Goal: Navigation & Orientation: Find specific page/section

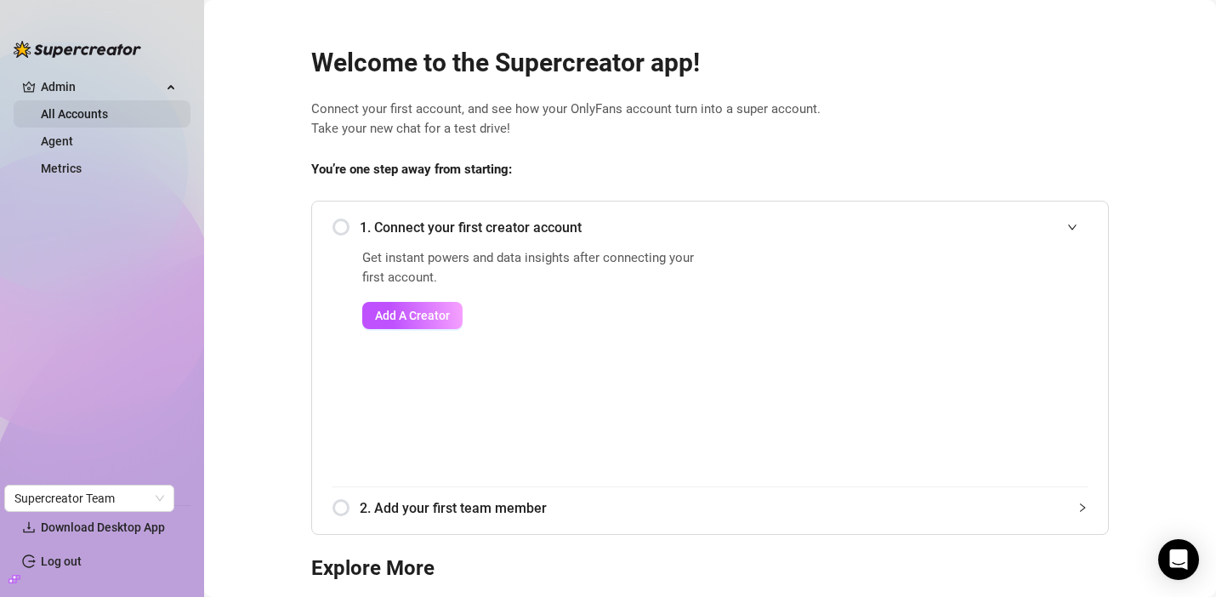
click at [108, 107] on link "All Accounts" at bounding box center [74, 114] width 67 height 14
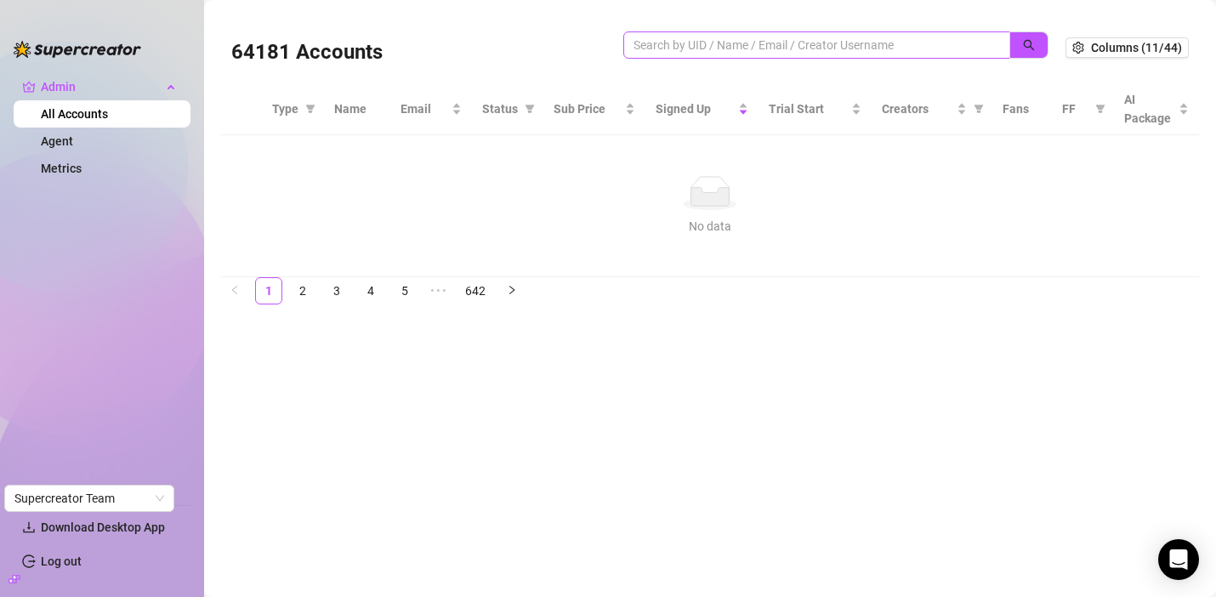
click at [856, 33] on span at bounding box center [816, 44] width 387 height 27
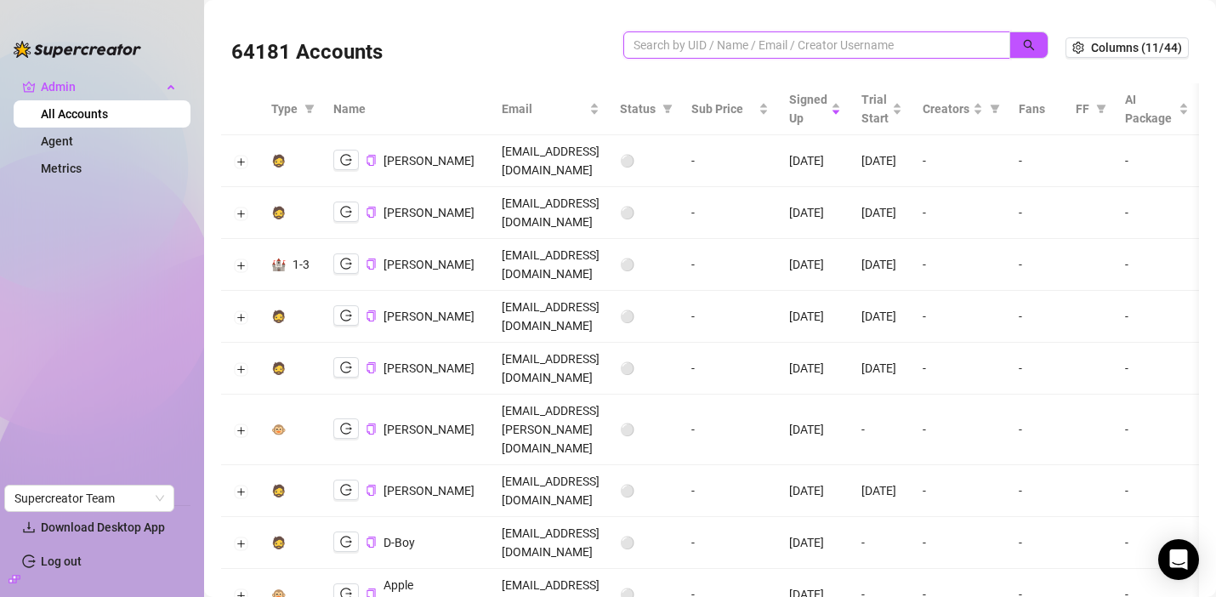
paste input "ulxSPQxmn7Z1AC7S2OTlJzmdrBZ2"
type input "ulxSPQxmn7Z1AC7S2OTlJzmdrBZ2"
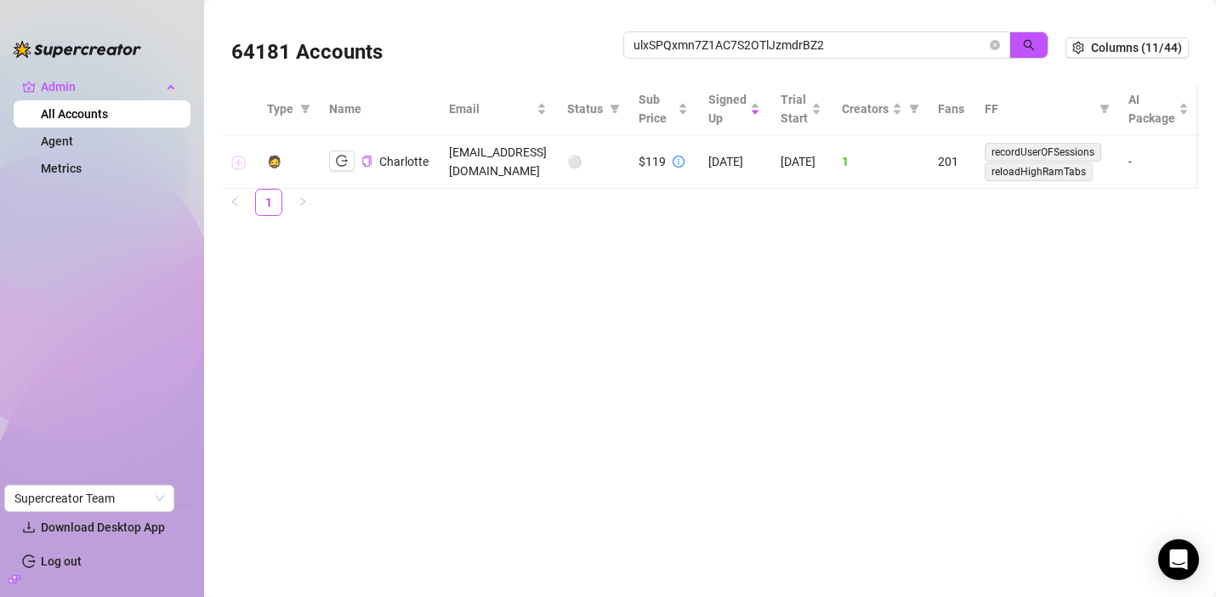
click at [234, 164] on button "Expand row" at bounding box center [239, 163] width 14 height 14
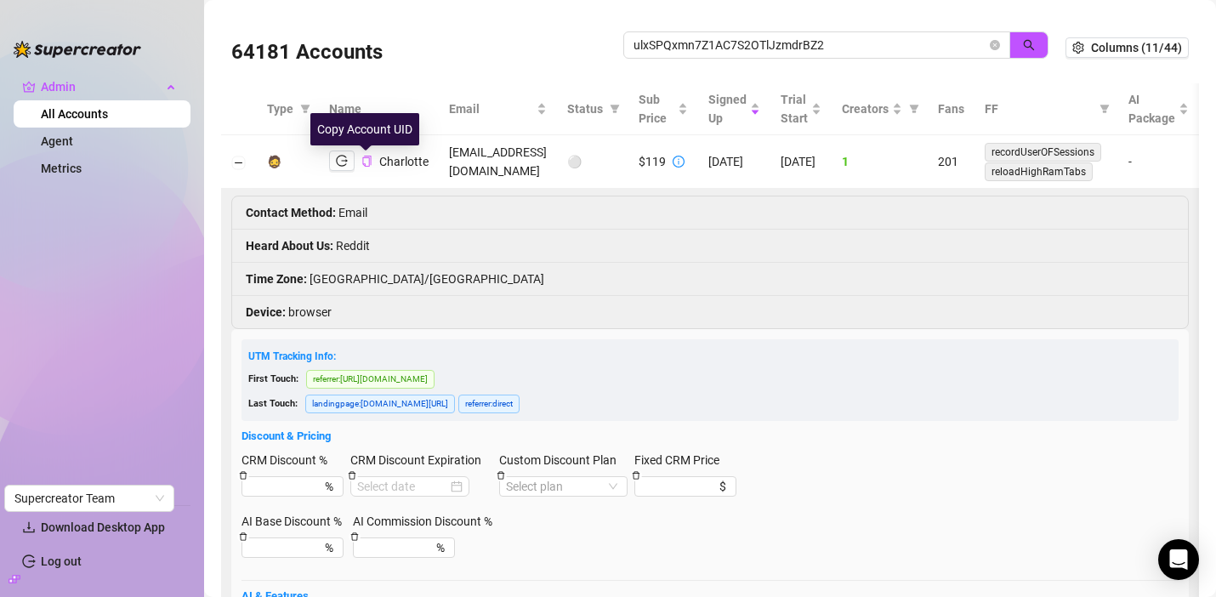
click at [368, 163] on icon "copy" at bounding box center [366, 161] width 9 height 11
click at [341, 158] on icon "logout" at bounding box center [342, 161] width 12 height 12
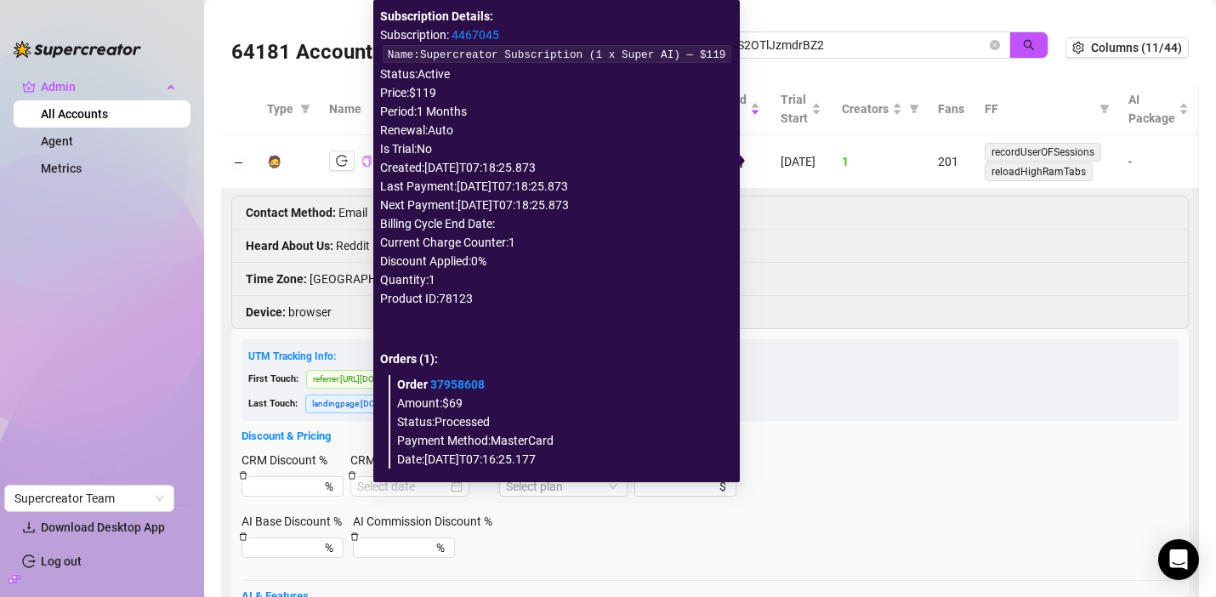
click at [685, 162] on icon "info-circle" at bounding box center [679, 162] width 12 height 12
click at [463, 33] on link "4467045" at bounding box center [476, 35] width 48 height 14
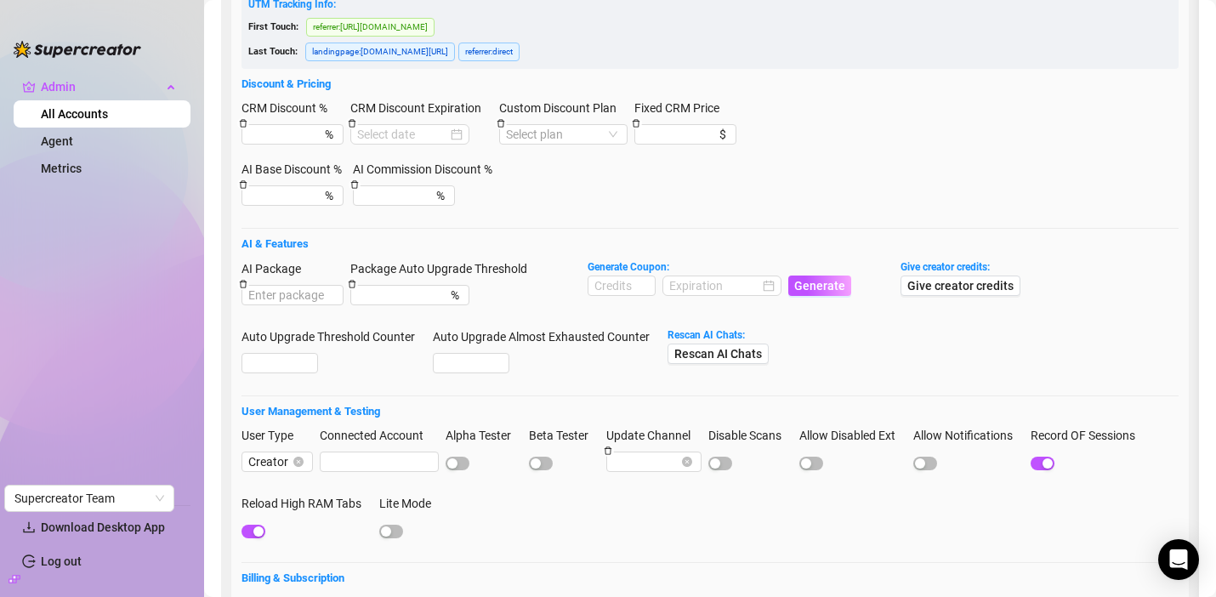
scroll to position [419, 0]
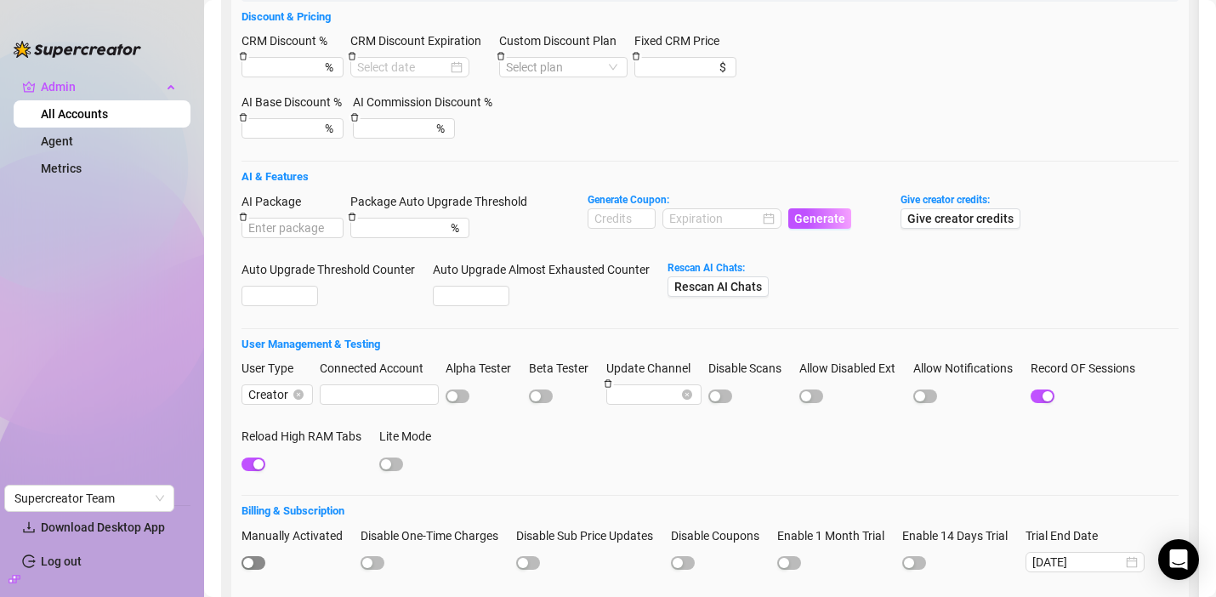
click at [255, 559] on span "button" at bounding box center [254, 563] width 24 height 14
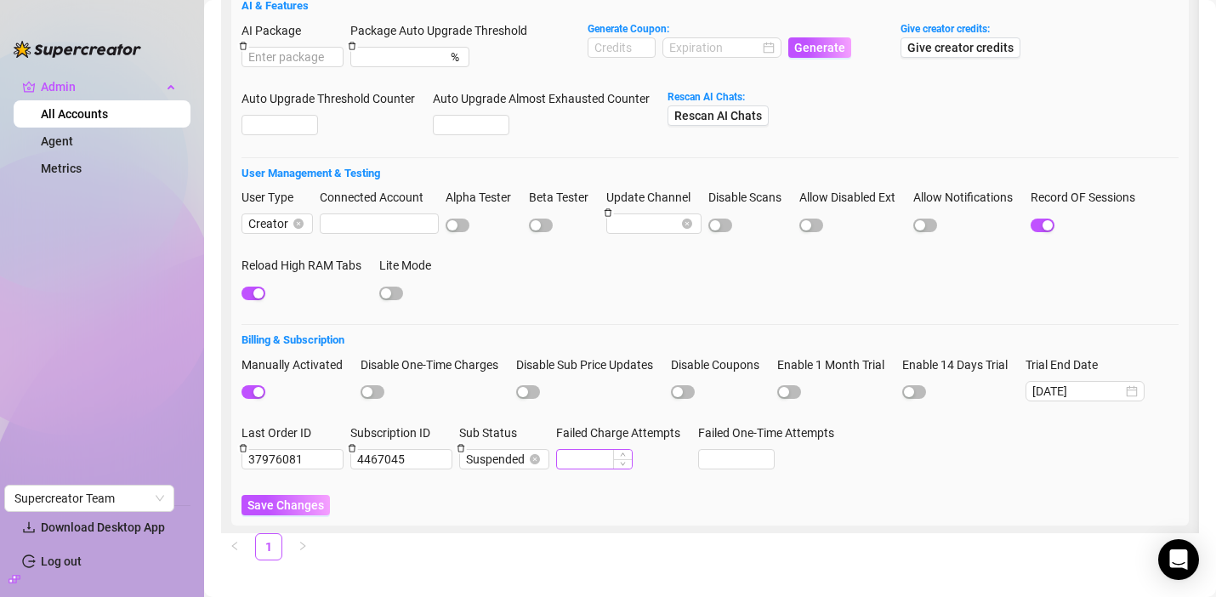
scroll to position [602, 0]
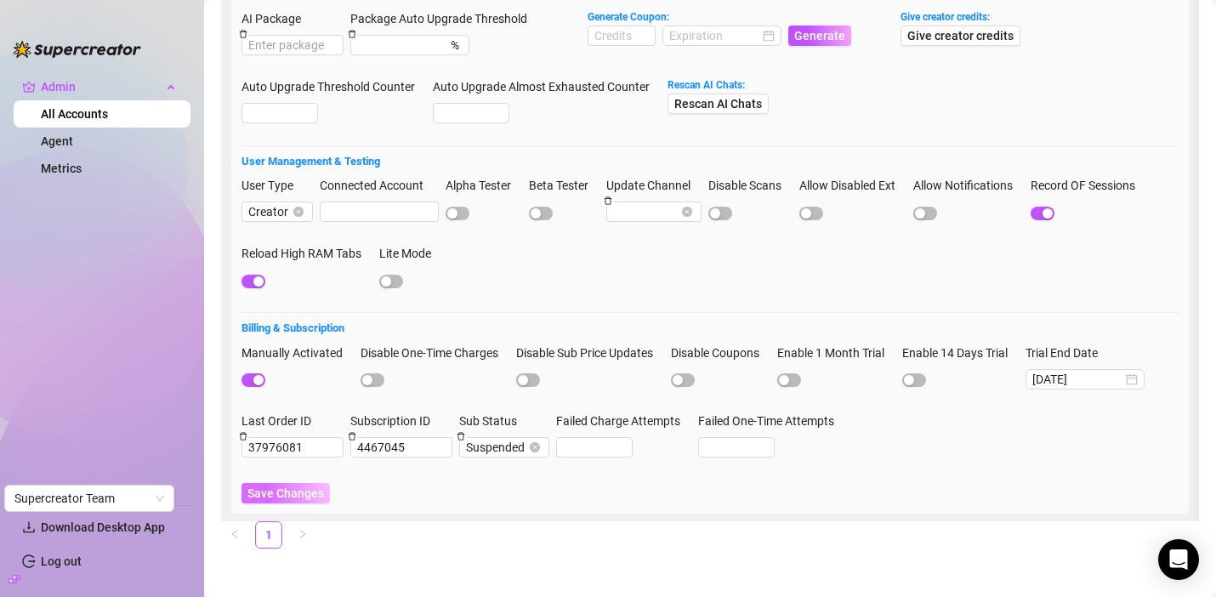
click at [281, 496] on span "Save Changes" at bounding box center [285, 493] width 77 height 14
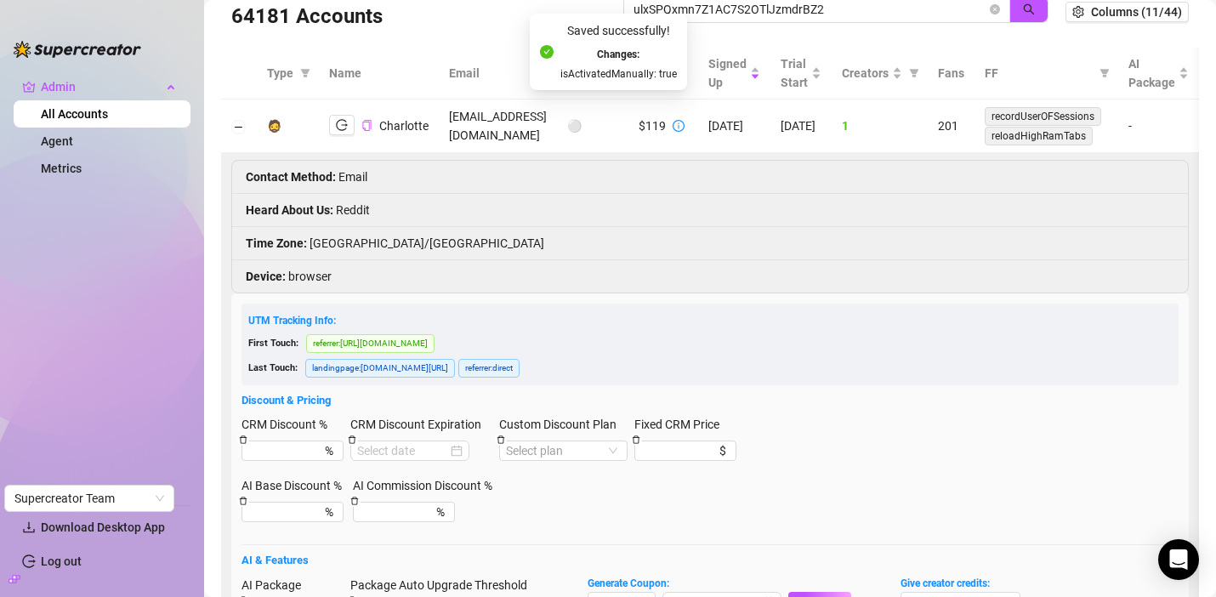
scroll to position [0, 0]
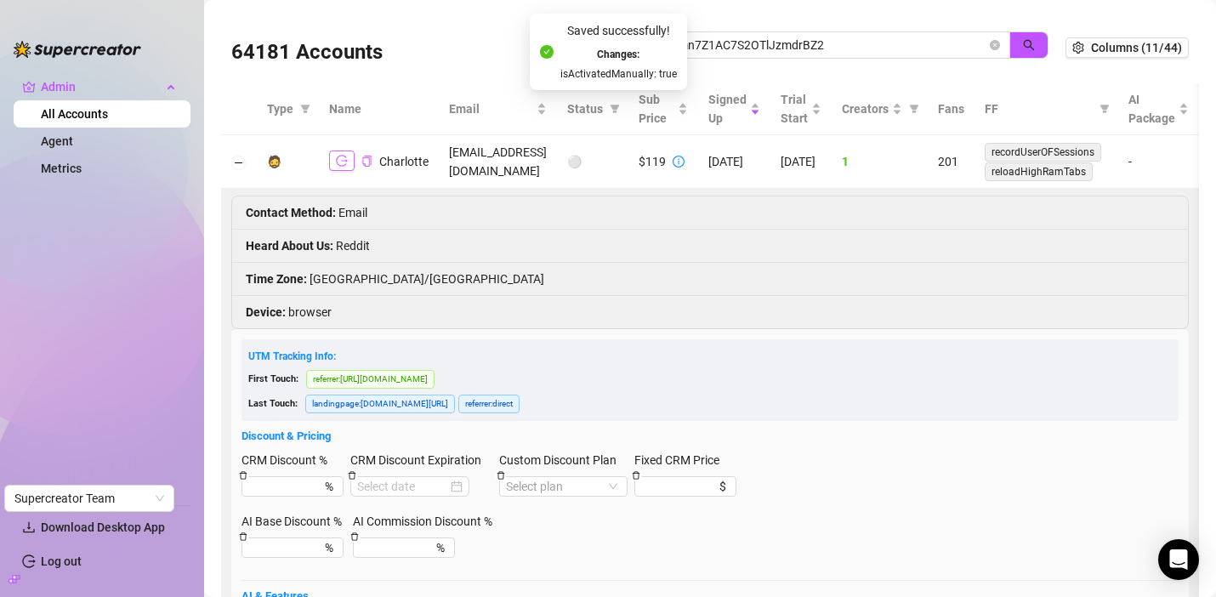
click at [344, 162] on icon "logout" at bounding box center [342, 161] width 12 height 12
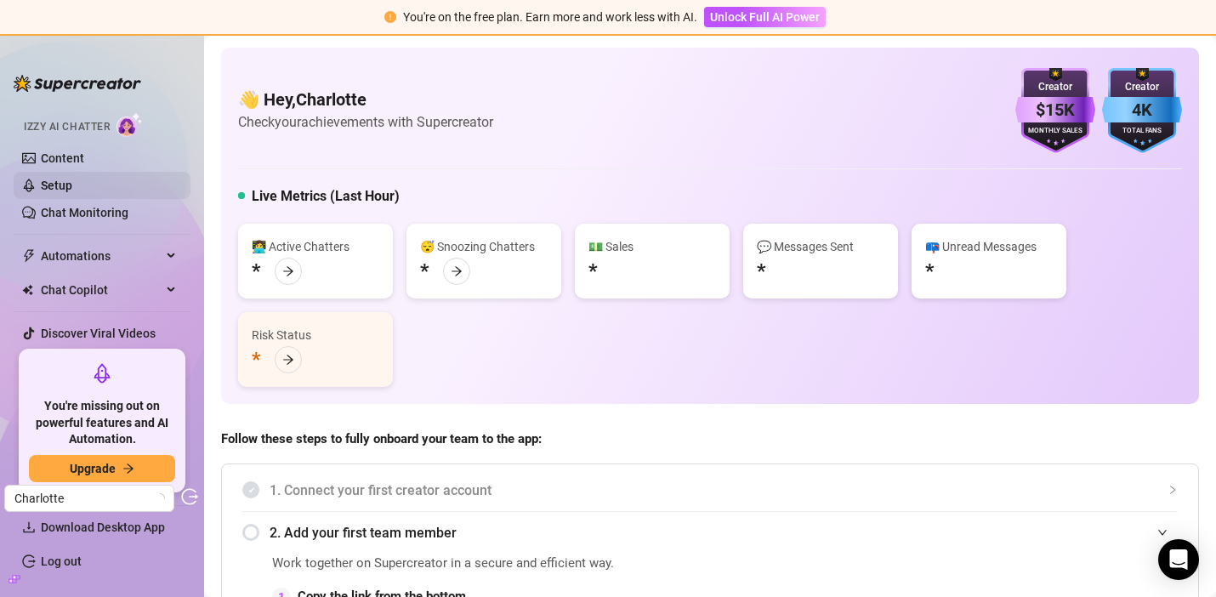
scroll to position [191, 0]
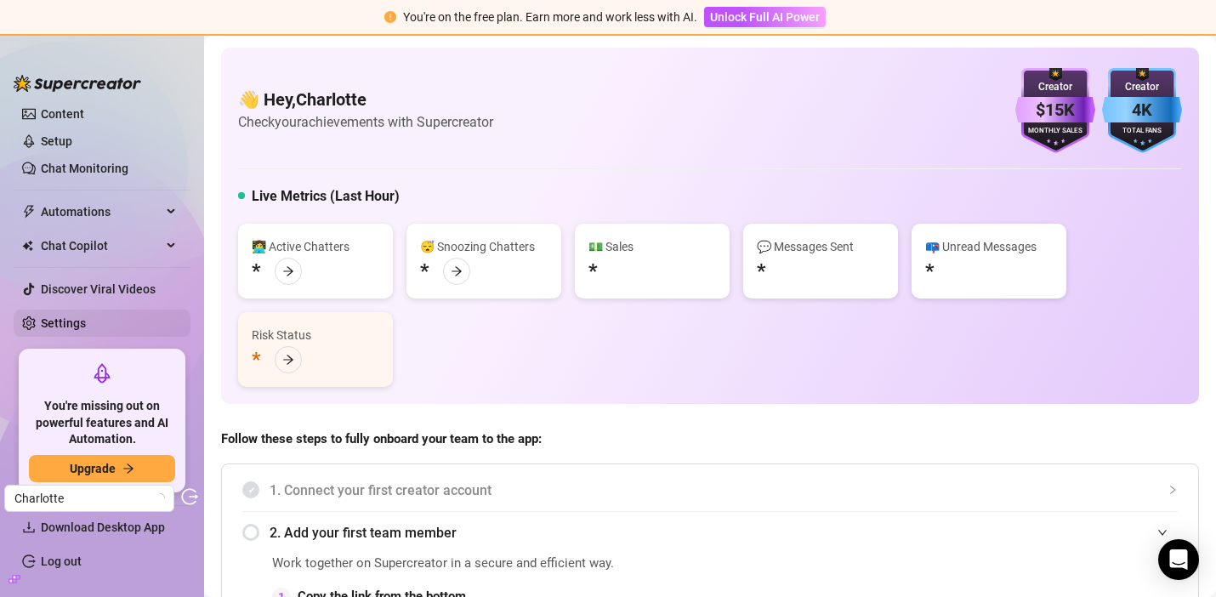
click at [86, 325] on link "Settings" at bounding box center [63, 323] width 45 height 14
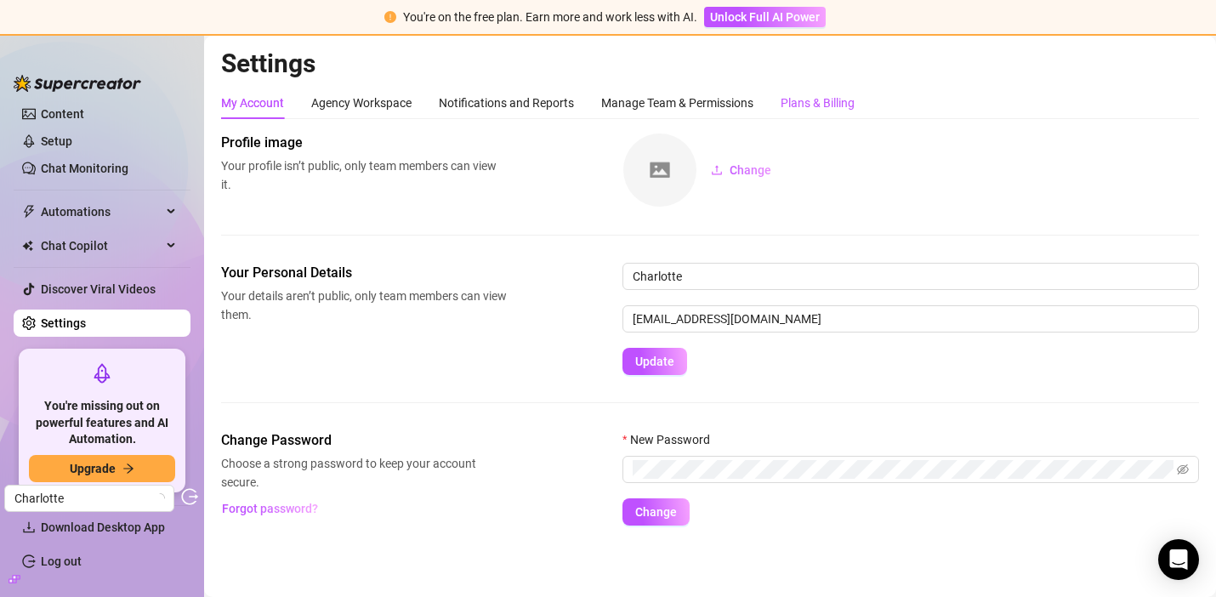
click at [789, 104] on div "Plans & Billing" at bounding box center [818, 103] width 74 height 19
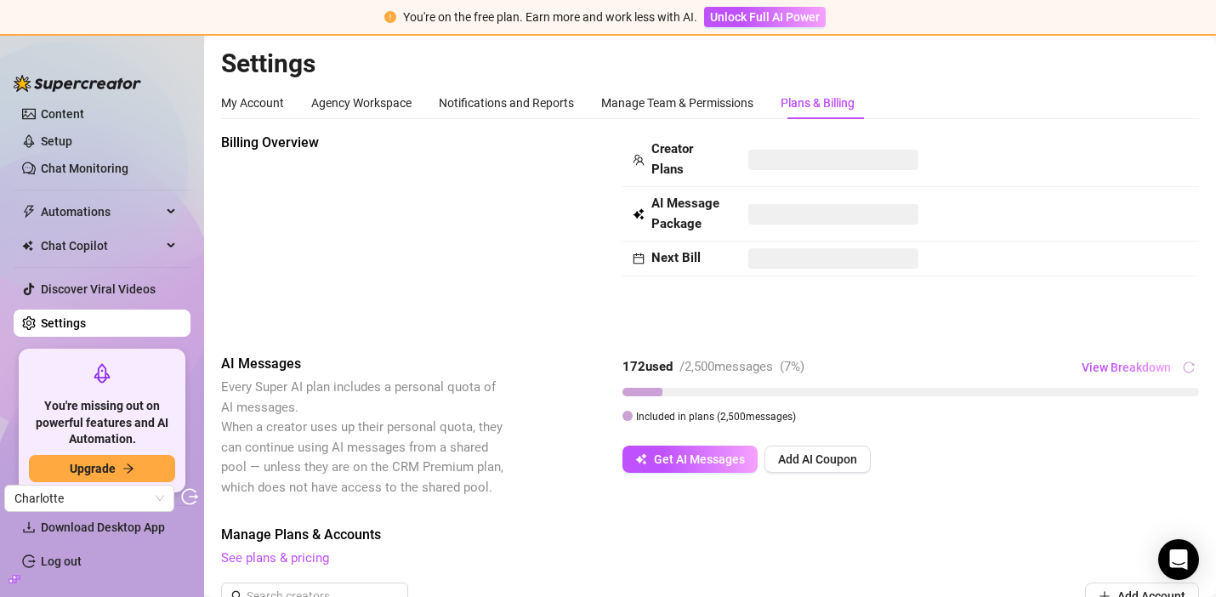
click at [765, 163] on span at bounding box center [833, 160] width 170 height 20
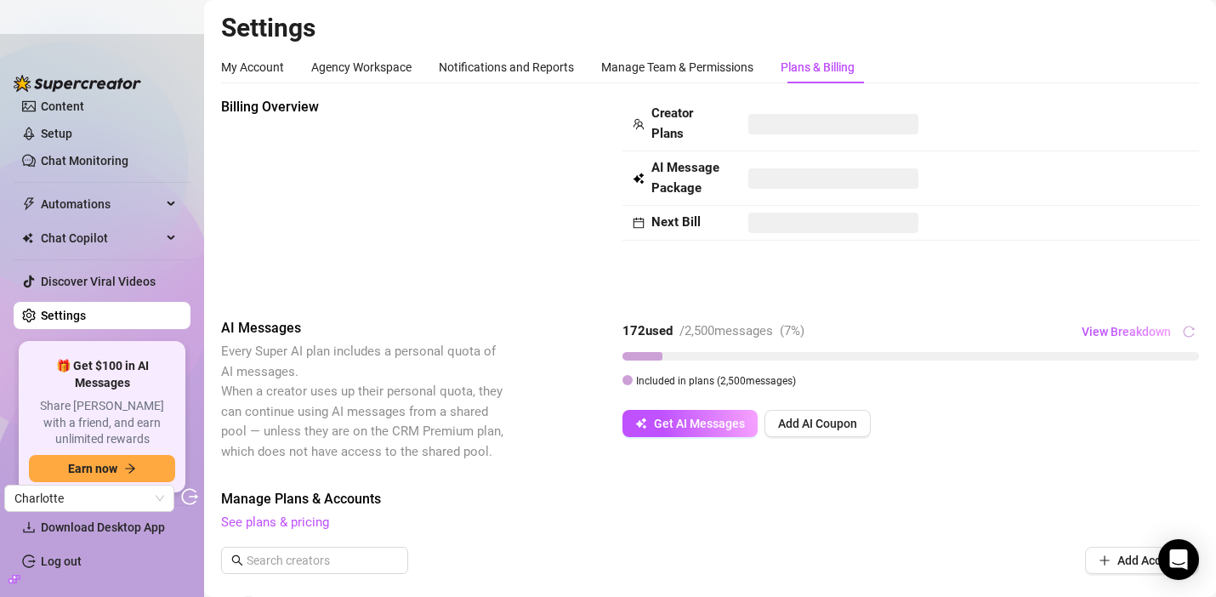
scroll to position [149, 0]
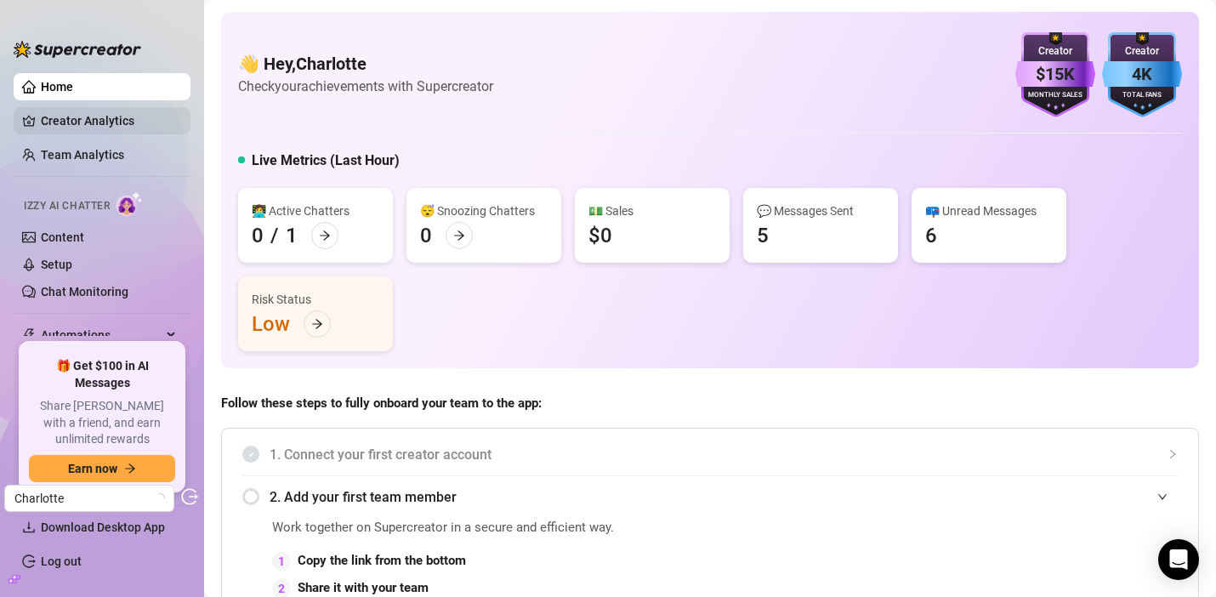
click at [97, 112] on link "Creator Analytics" at bounding box center [109, 120] width 136 height 27
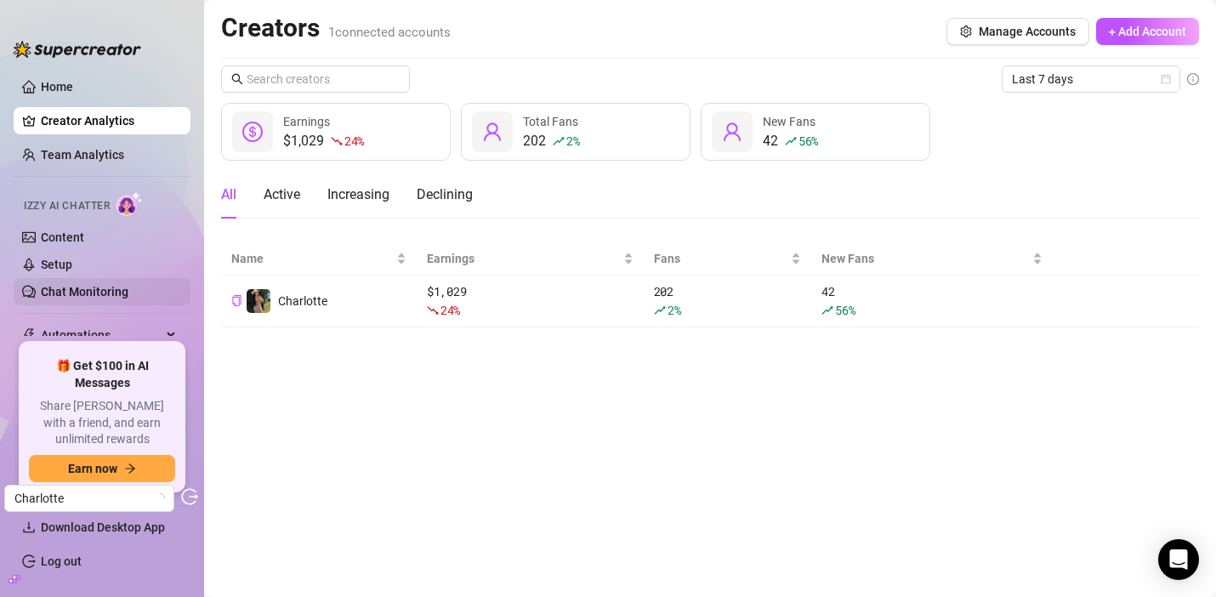
scroll to position [115, 0]
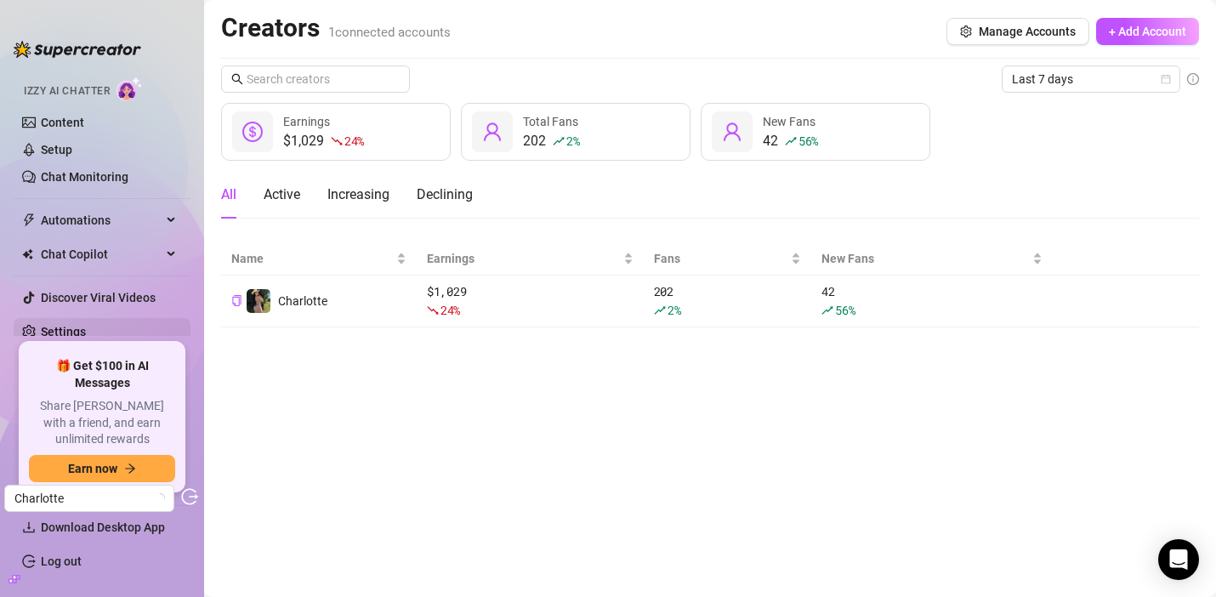
click at [72, 336] on link "Settings" at bounding box center [63, 332] width 45 height 14
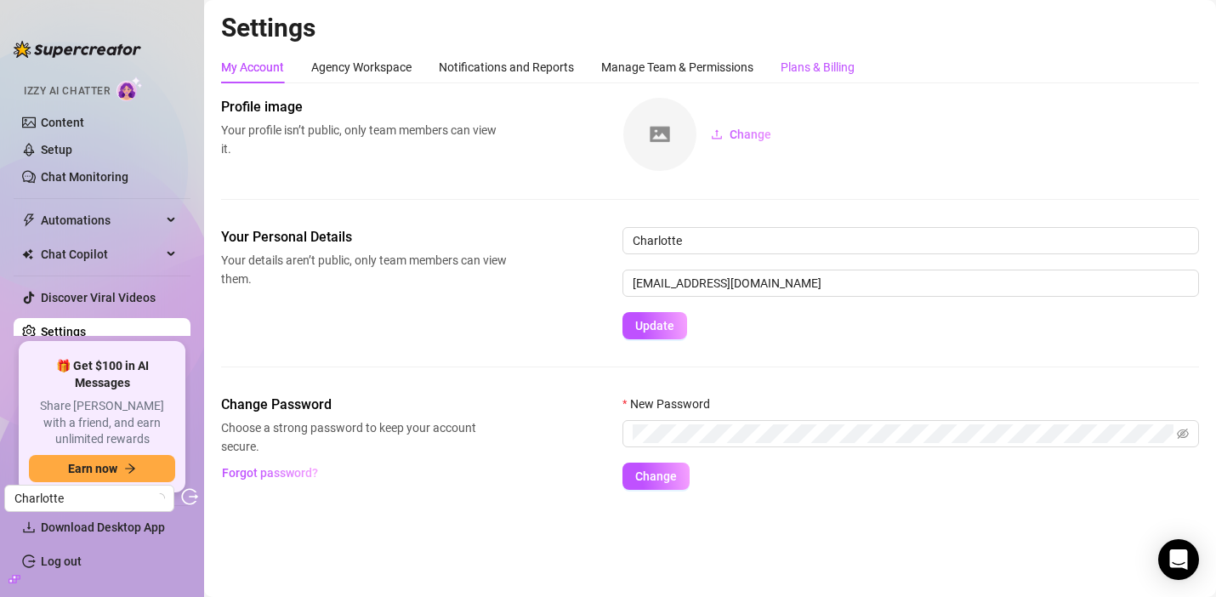
click at [835, 71] on div "Plans & Billing" at bounding box center [818, 67] width 74 height 19
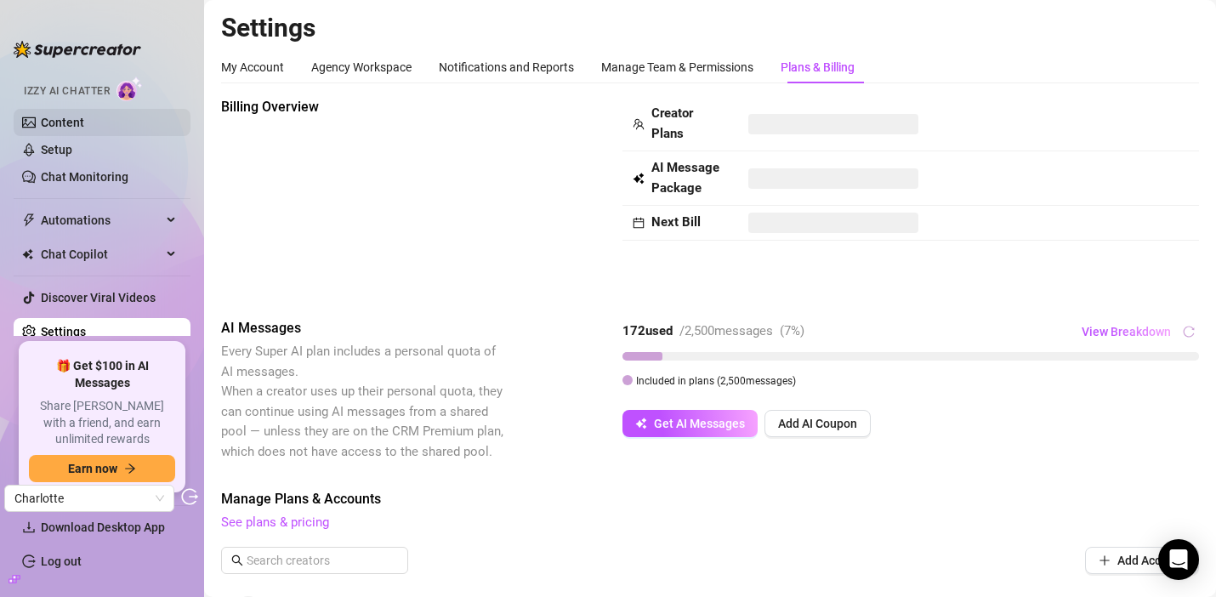
click at [84, 118] on link "Content" at bounding box center [62, 123] width 43 height 14
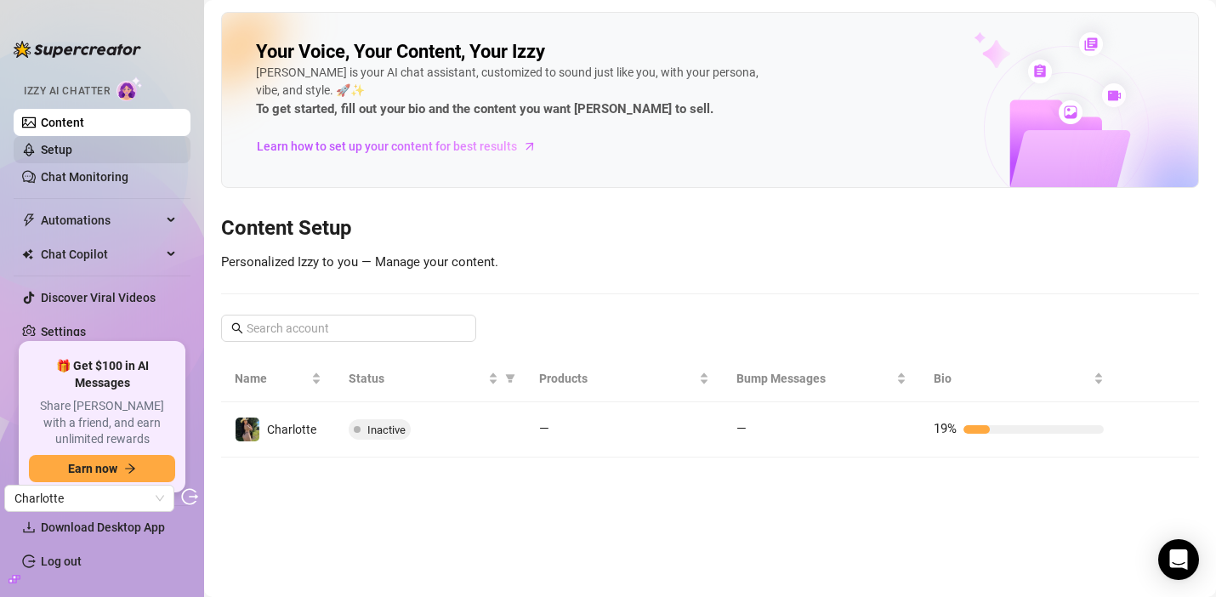
click at [72, 143] on link "Setup" at bounding box center [56, 150] width 31 height 14
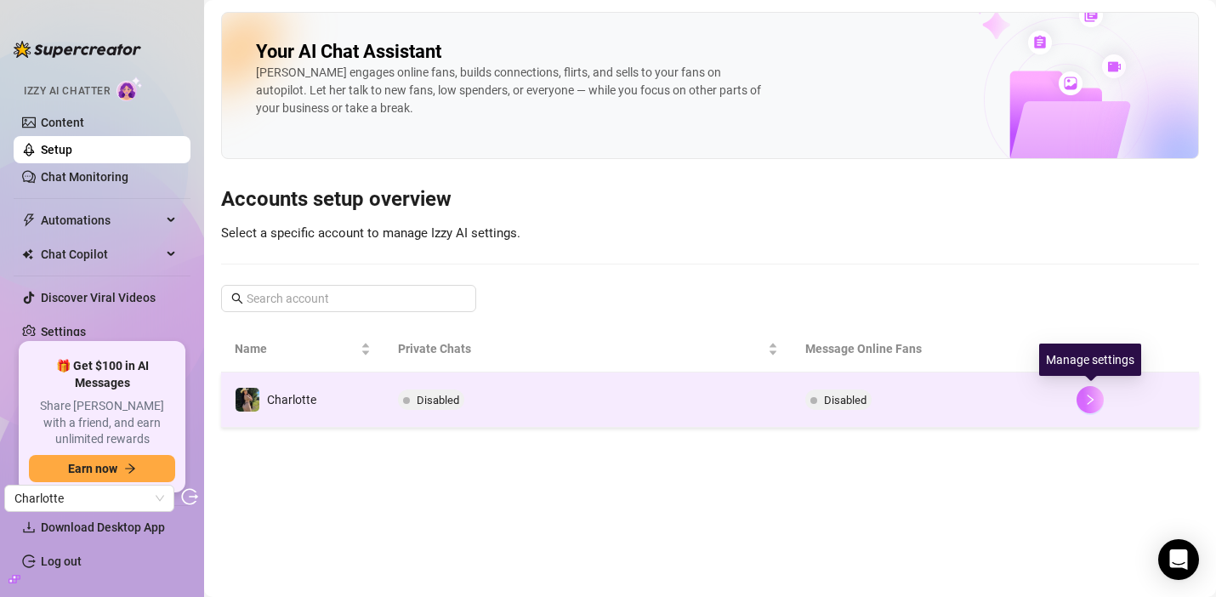
click at [1089, 405] on icon "right" at bounding box center [1090, 400] width 12 height 12
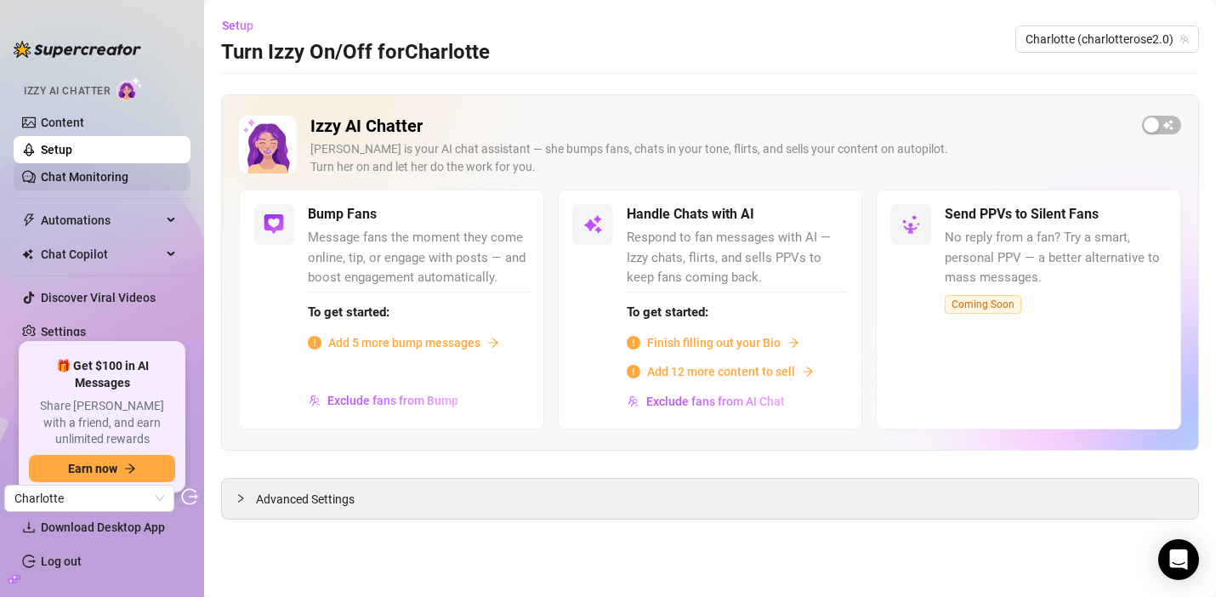
click at [122, 179] on link "Chat Monitoring" at bounding box center [85, 177] width 88 height 14
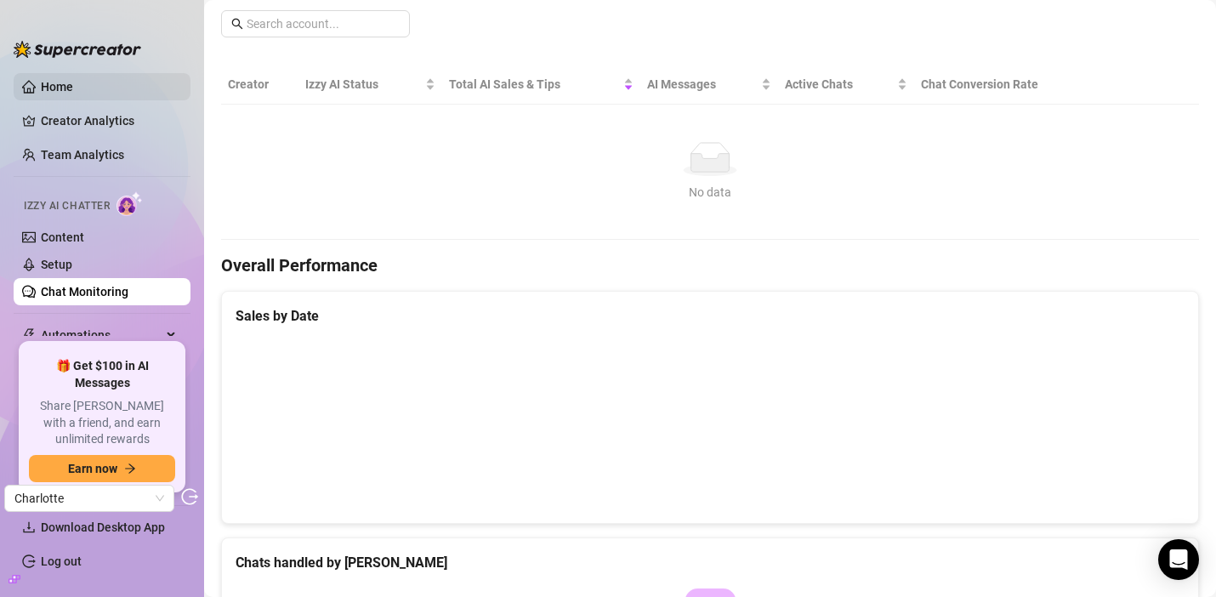
click at [73, 82] on link "Home" at bounding box center [57, 87] width 32 height 14
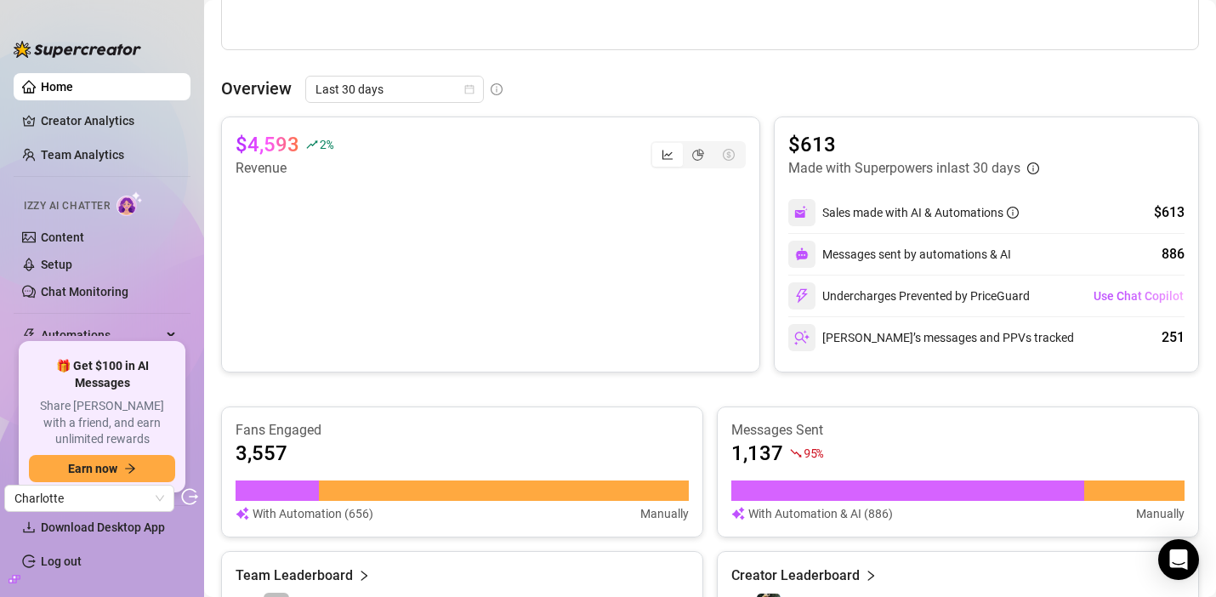
scroll to position [714, 0]
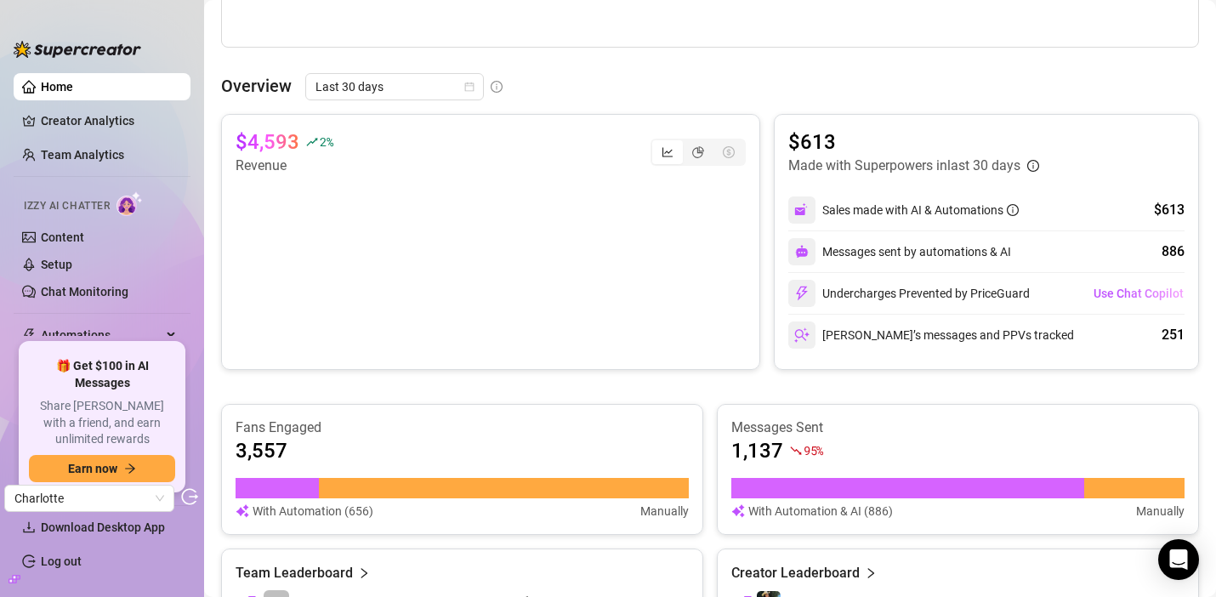
click at [159, 137] on ul "Home Creator Analytics Team Analytics Izzy AI Chatter Content Setup Chat Monito…" at bounding box center [102, 201] width 177 height 270
click at [156, 124] on link "Creator Analytics" at bounding box center [109, 120] width 136 height 27
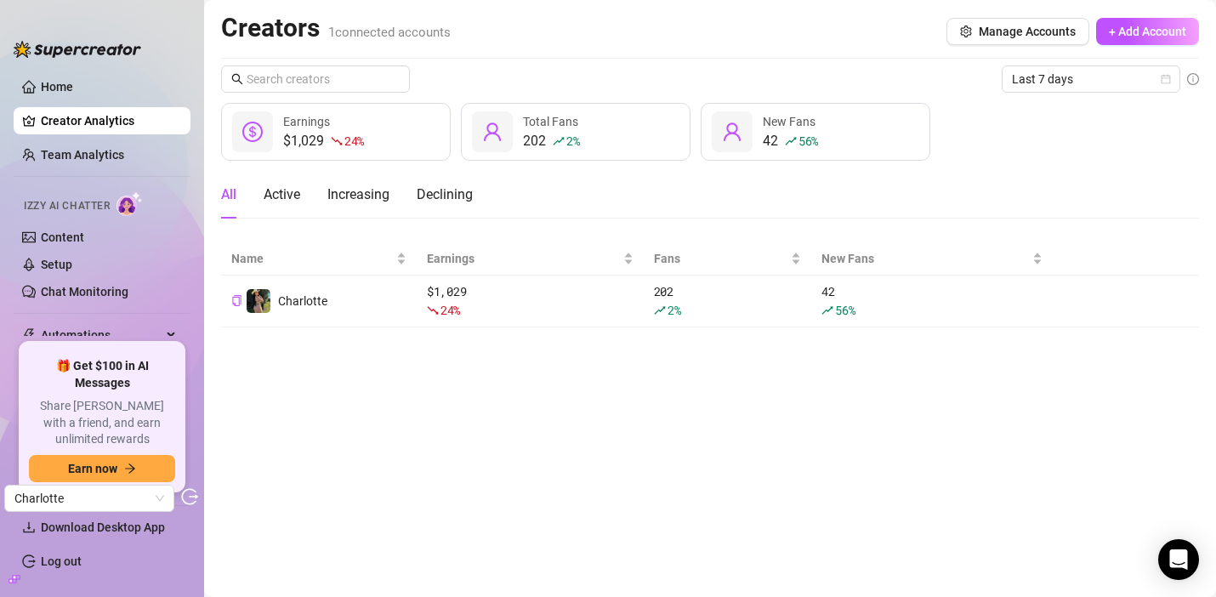
click at [142, 140] on ul "Home Creator Analytics Team Analytics Izzy AI Chatter Content Setup Chat Monito…" at bounding box center [102, 201] width 177 height 270
click at [124, 151] on link "Team Analytics" at bounding box center [82, 155] width 83 height 14
